Goal: Communication & Community: Answer question/provide support

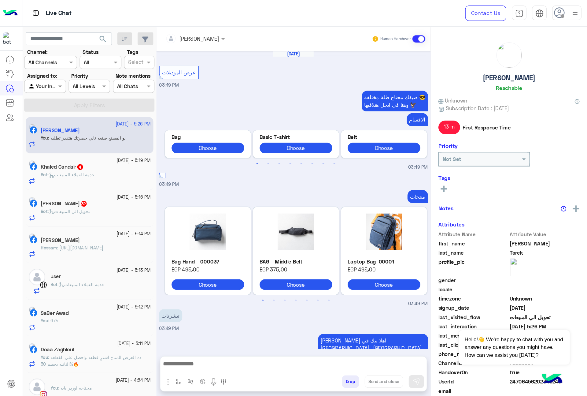
scroll to position [897, 0]
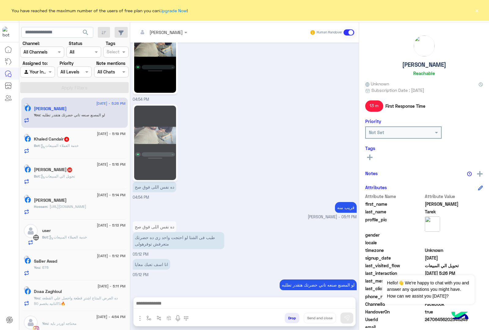
click at [475, 10] on button "×" at bounding box center [477, 10] width 6 height 6
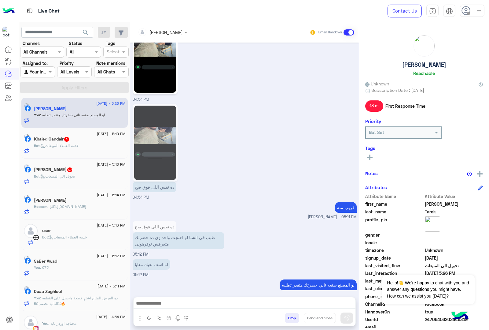
click at [299, 317] on button "Drop" at bounding box center [292, 318] width 14 height 10
click at [299, 316] on button "Drop" at bounding box center [292, 318] width 14 height 10
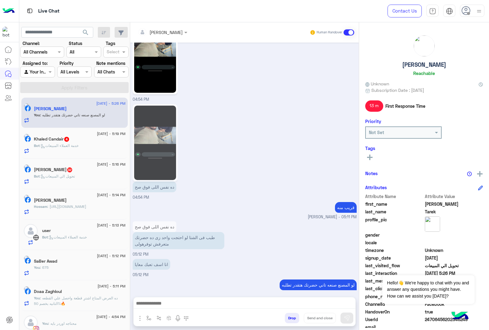
click at [299, 316] on button "Drop" at bounding box center [292, 318] width 14 height 10
click at [299, 318] on button "Drop" at bounding box center [292, 318] width 14 height 10
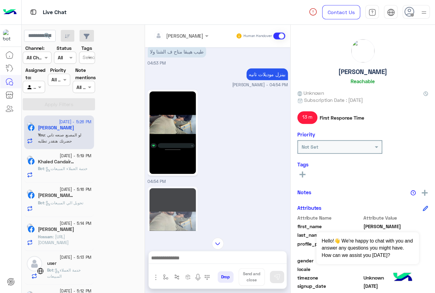
scroll to position [833, 0]
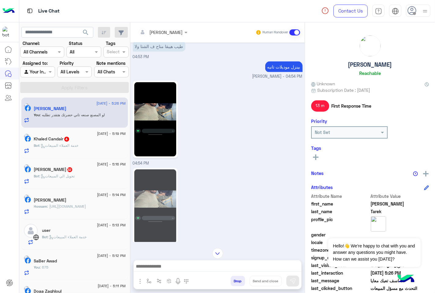
click at [417, 7] on icon at bounding box center [411, 10] width 9 height 9
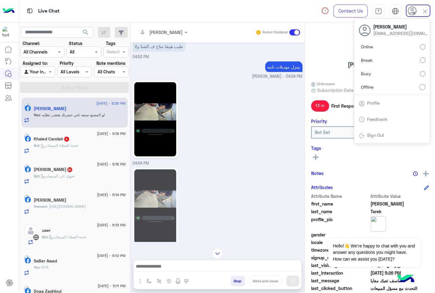
click at [393, 47] on label "Online" at bounding box center [392, 46] width 67 height 11
click at [273, 134] on div "04:54 PM" at bounding box center [218, 122] width 170 height 87
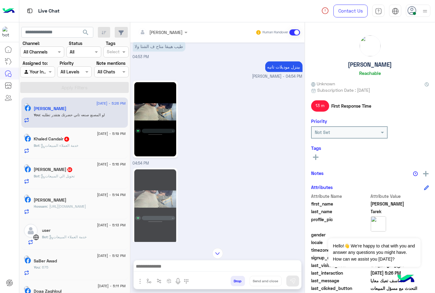
click at [235, 280] on button "Drop" at bounding box center [238, 281] width 14 height 10
click at [233, 282] on button "Drop" at bounding box center [238, 281] width 14 height 10
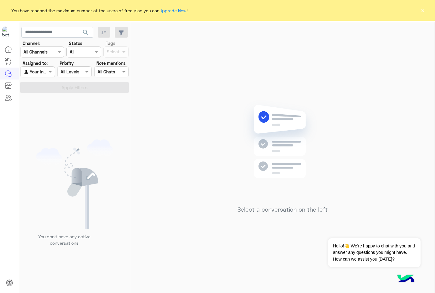
click at [423, 10] on button "×" at bounding box center [423, 10] width 6 height 6
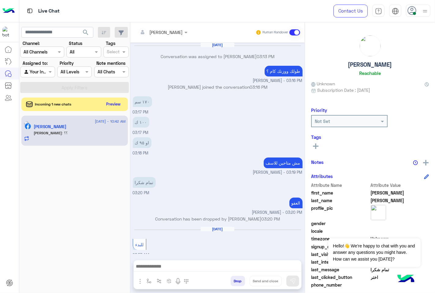
scroll to position [466, 0]
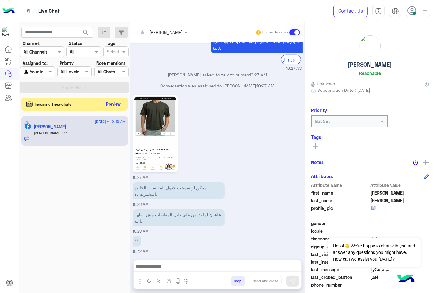
click at [163, 134] on img at bounding box center [155, 134] width 42 height 74
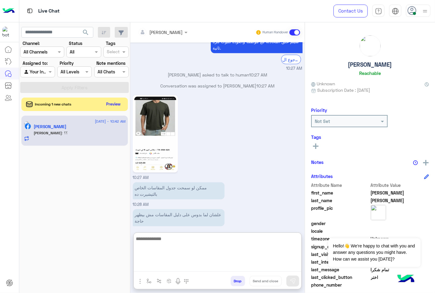
click at [153, 264] on textarea at bounding box center [218, 253] width 168 height 37
type textarea "**********"
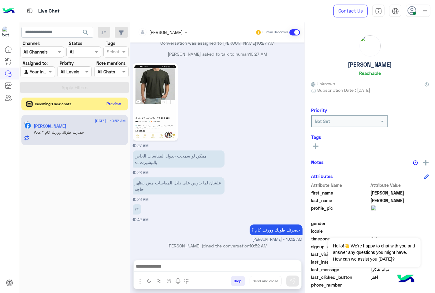
click at [109, 102] on button "Preview" at bounding box center [113, 104] width 19 height 8
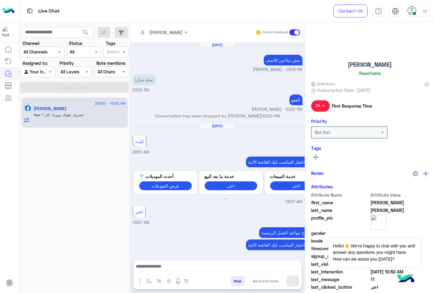
scroll to position [395, 0]
